Goal: Information Seeking & Learning: Learn about a topic

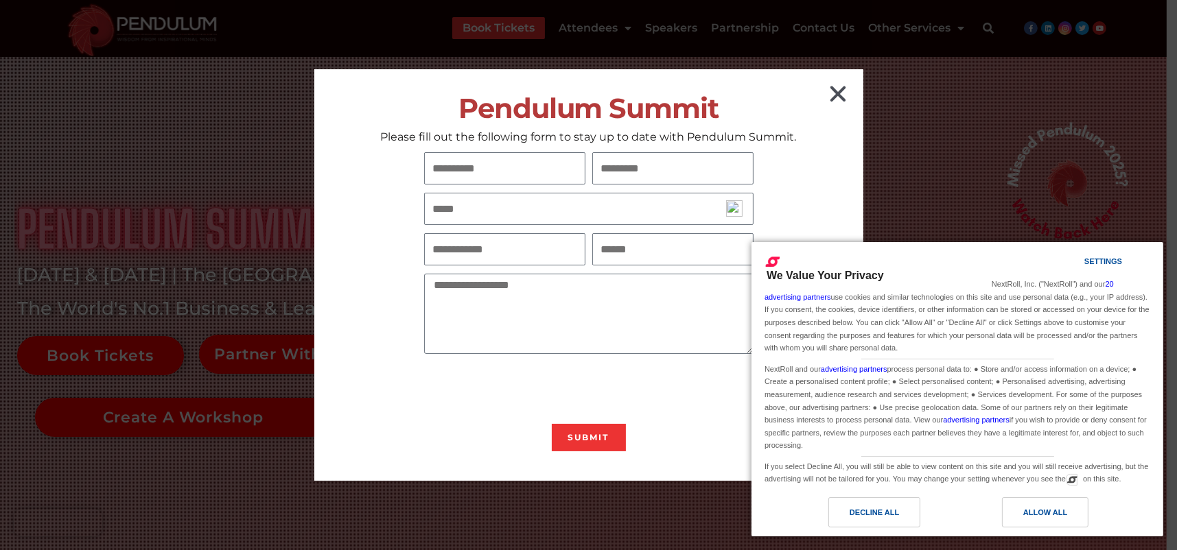
click at [836, 93] on icon "Close" at bounding box center [838, 94] width 22 height 22
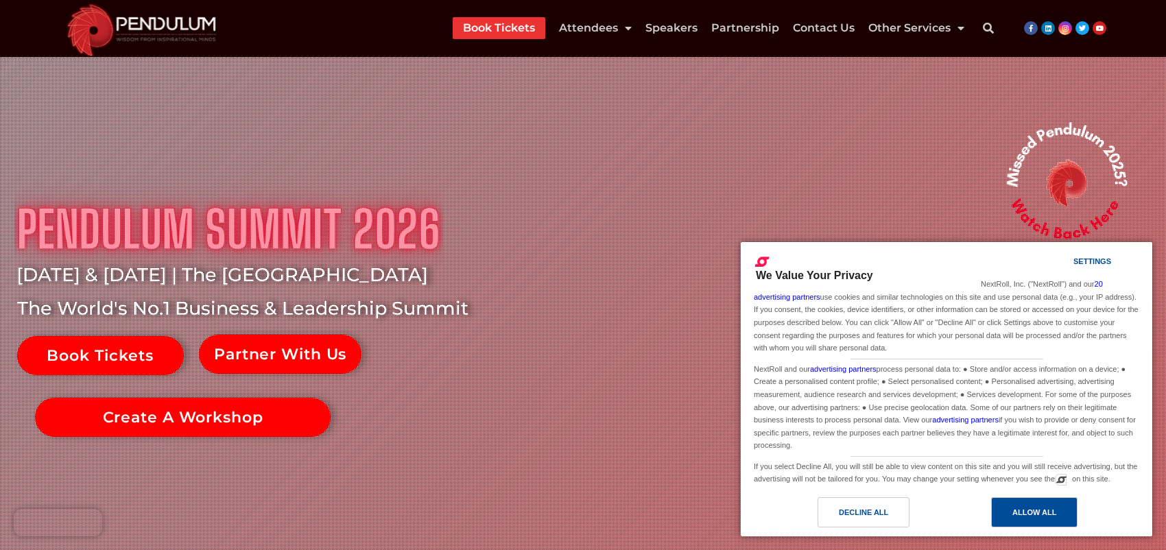
click at [1028, 509] on div "Allow All" at bounding box center [1035, 512] width 44 height 15
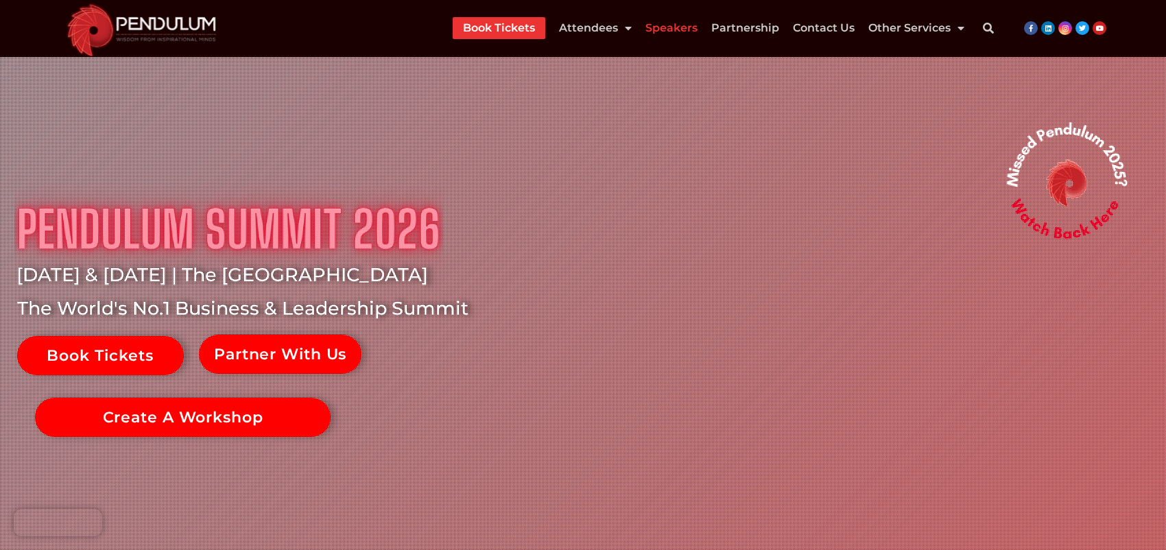
click at [672, 31] on link "Speakers" at bounding box center [672, 28] width 52 height 22
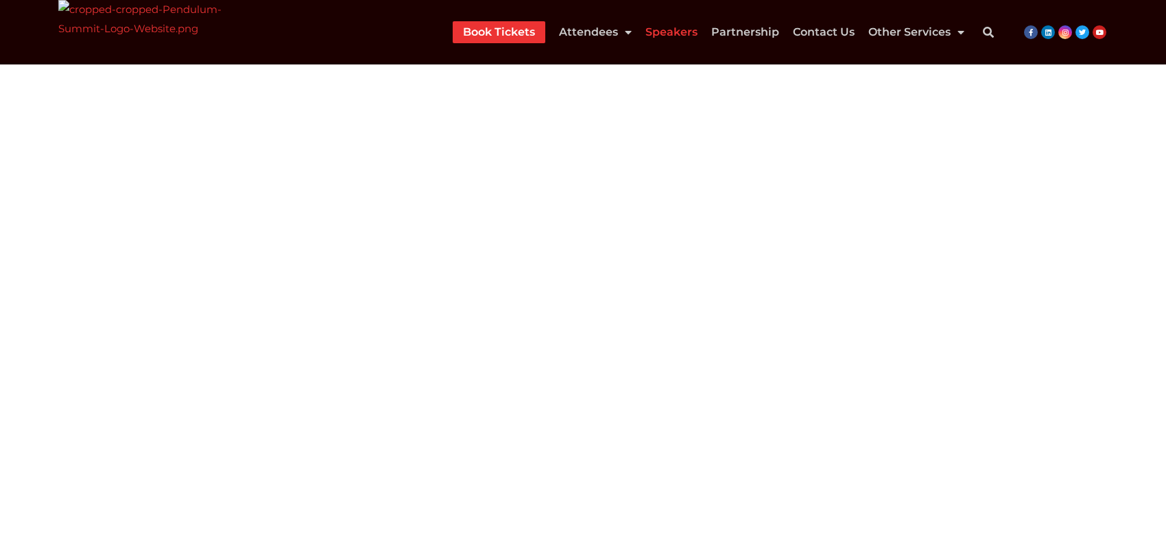
click at [683, 30] on link "Speakers" at bounding box center [672, 32] width 52 height 22
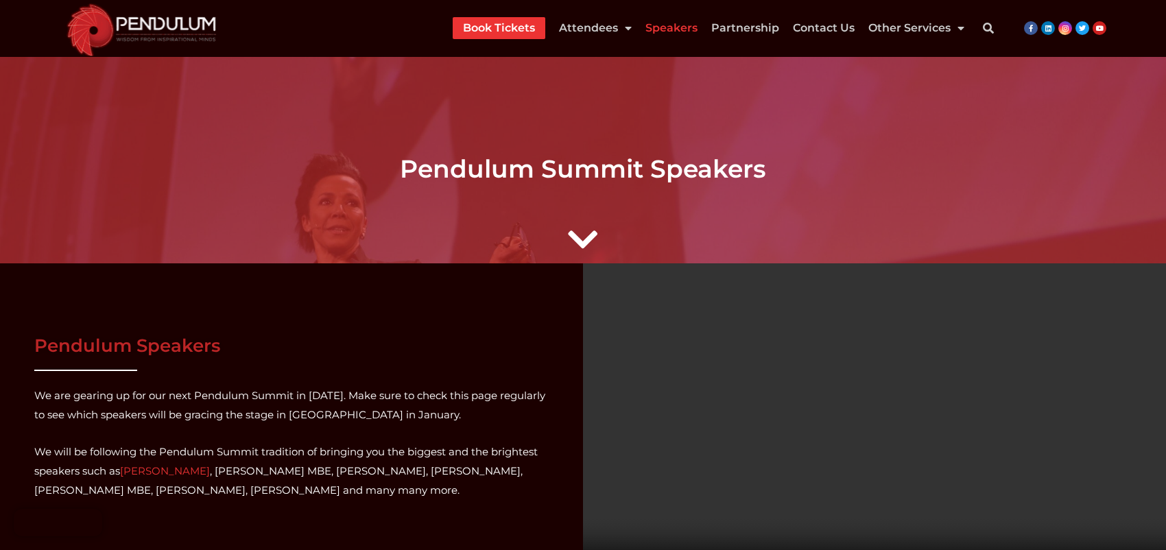
drag, startPoint x: 1172, startPoint y: 32, endPoint x: 1175, endPoint y: -23, distance: 54.3
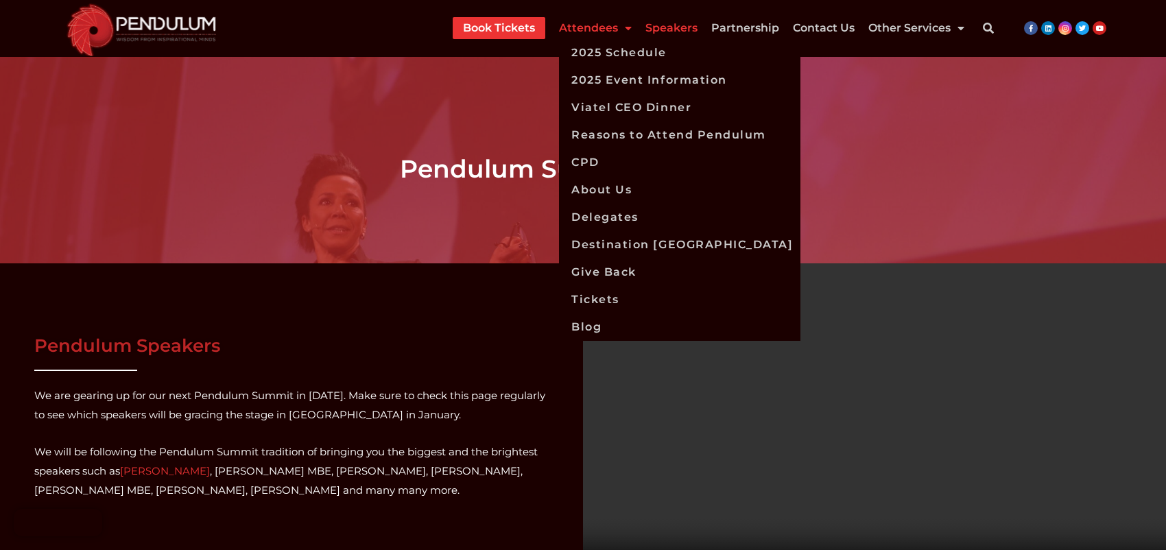
click at [601, 30] on link "Attendees" at bounding box center [595, 28] width 73 height 22
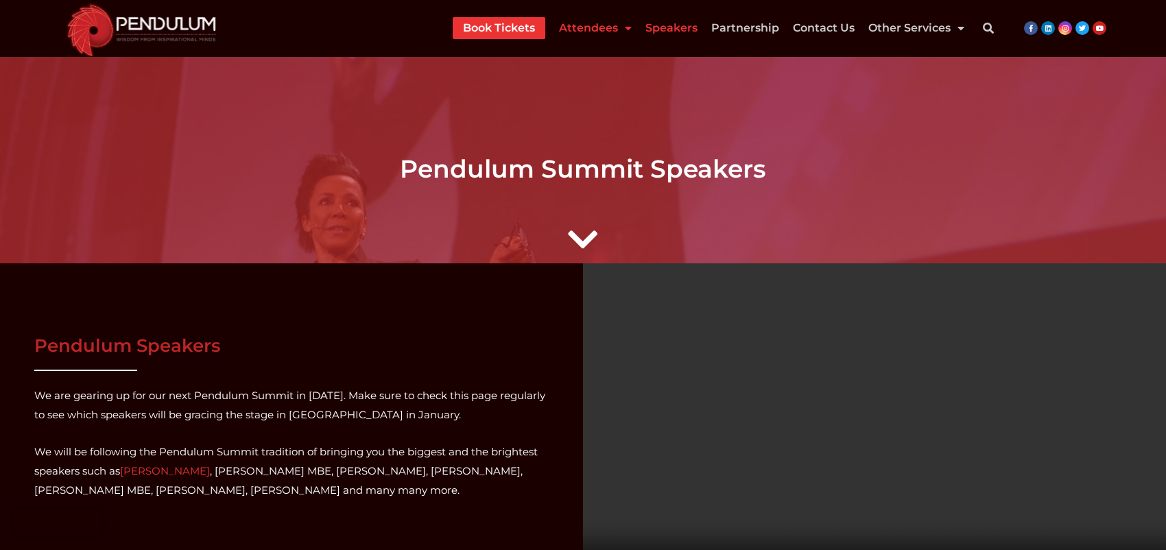
click at [601, 30] on link "Attendees" at bounding box center [595, 28] width 73 height 22
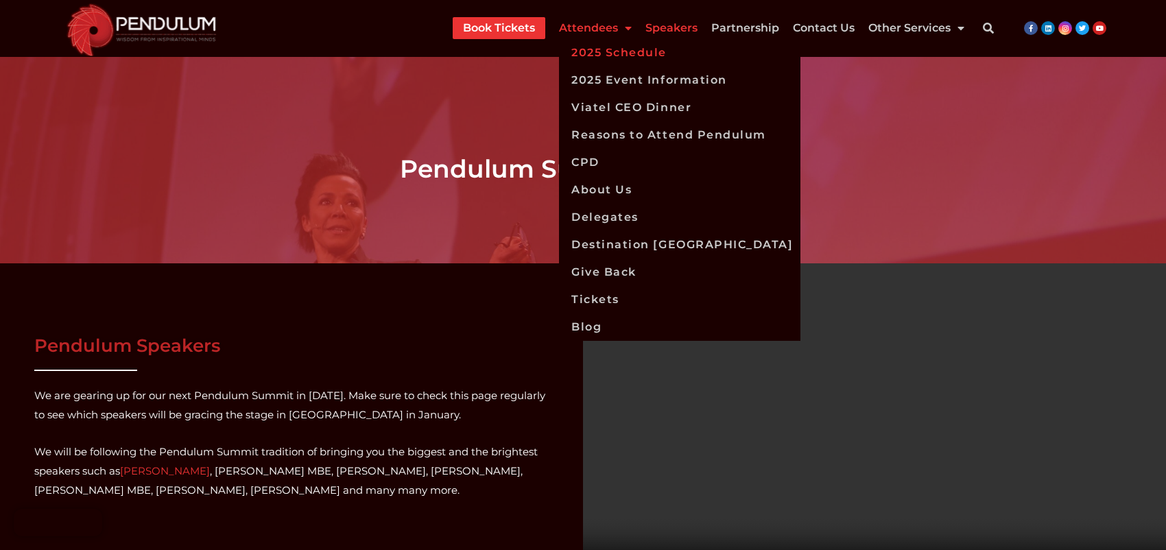
click at [610, 51] on link "2025 Schedule" at bounding box center [679, 52] width 241 height 27
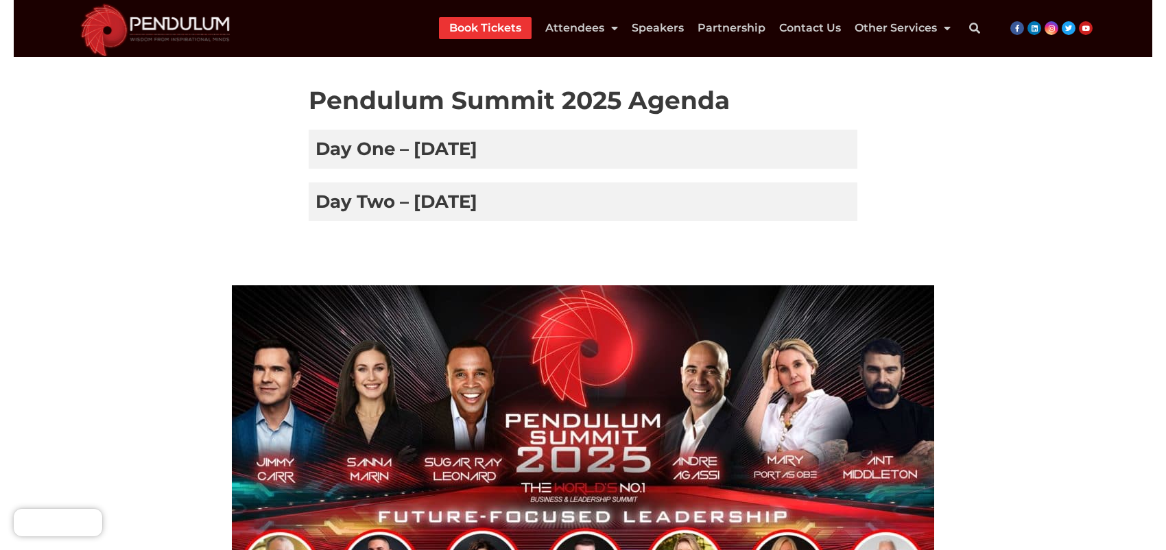
scroll to position [320, 0]
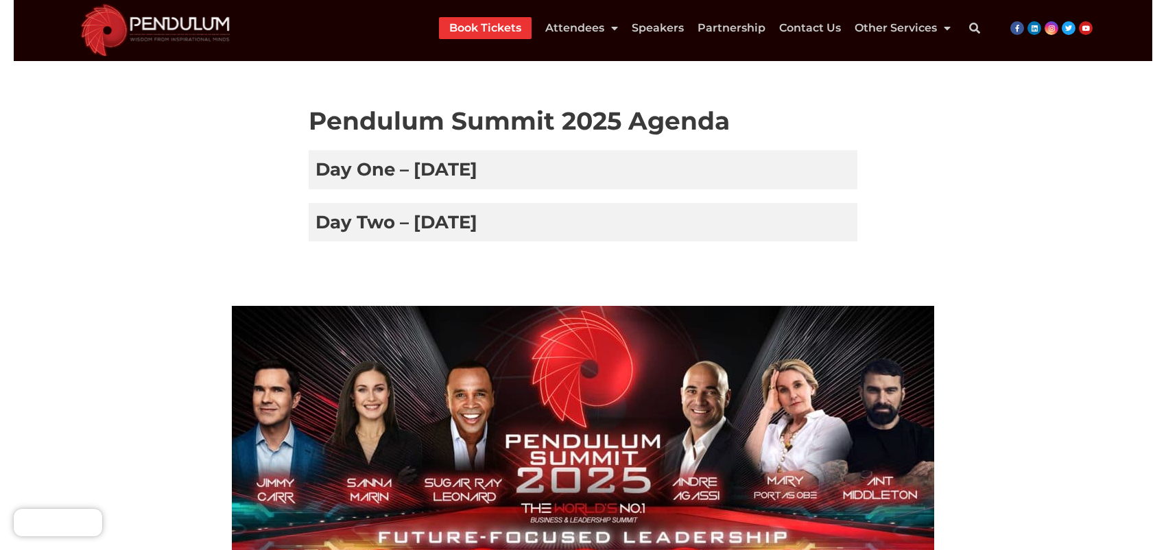
drag, startPoint x: 1175, startPoint y: 54, endPoint x: 1175, endPoint y: 200, distance: 146.1
click at [1166, 200] on html "Skip to content Book Tickets Attendees 2025 Schedule 2025 Event Information Via…" at bounding box center [583, 310] width 1166 height 1260
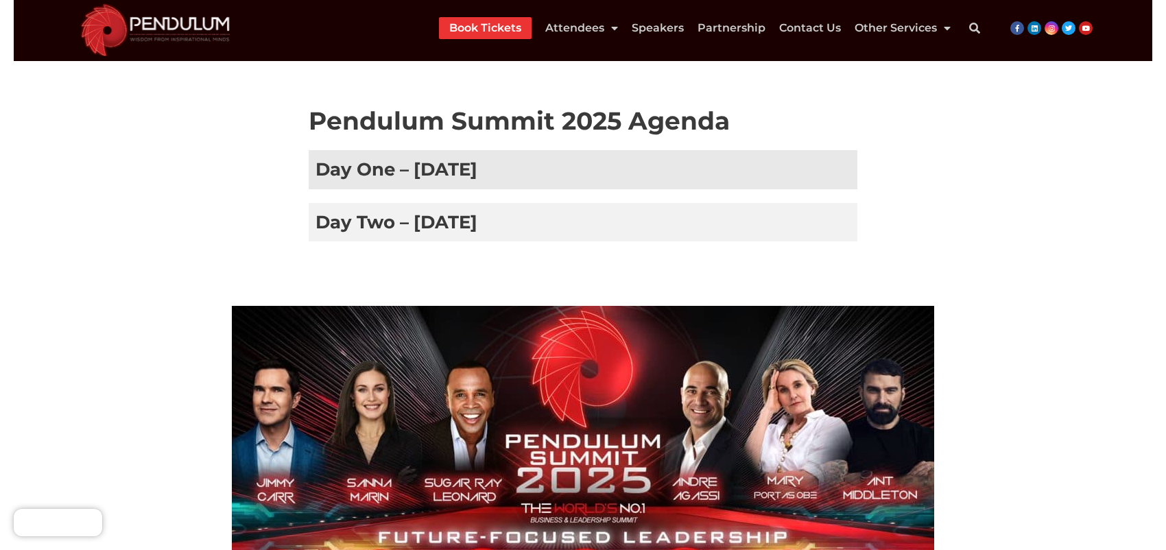
click at [416, 168] on h3 "Day One – [DATE]" at bounding box center [583, 169] width 549 height 38
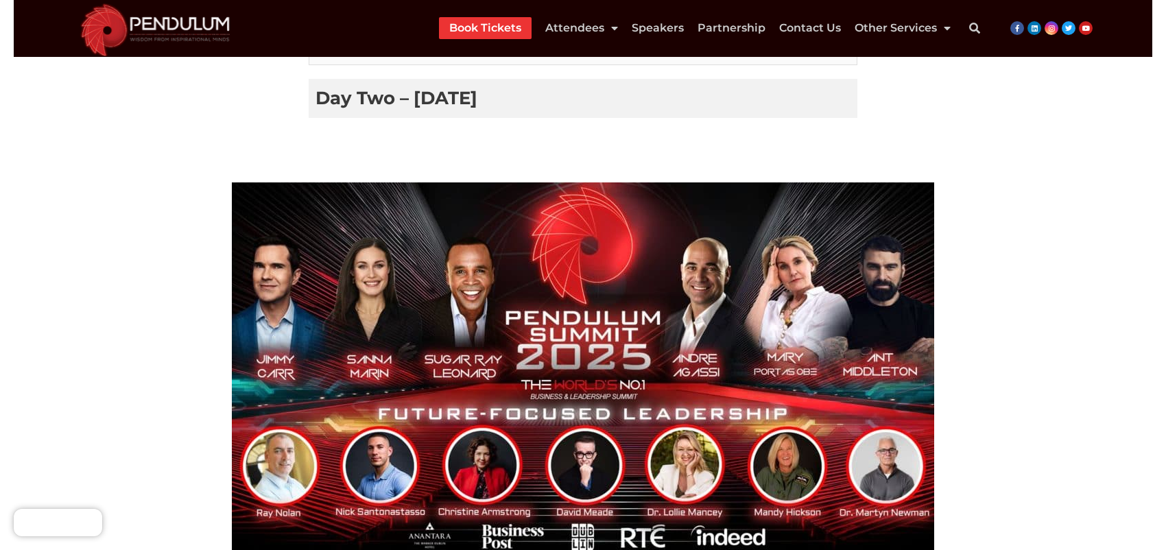
scroll to position [1611, 0]
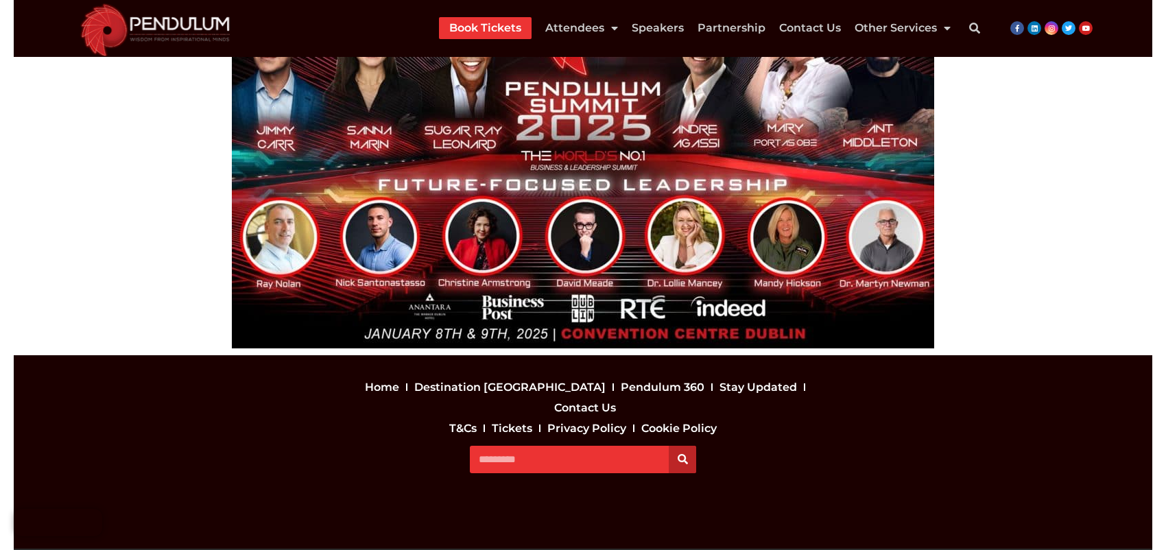
click at [1013, 306] on section at bounding box center [583, 150] width 1139 height 409
click at [1009, 308] on section at bounding box center [583, 150] width 1139 height 409
click at [1007, 308] on section at bounding box center [583, 150] width 1139 height 409
